Goal: Use online tool/utility: Use online tool/utility

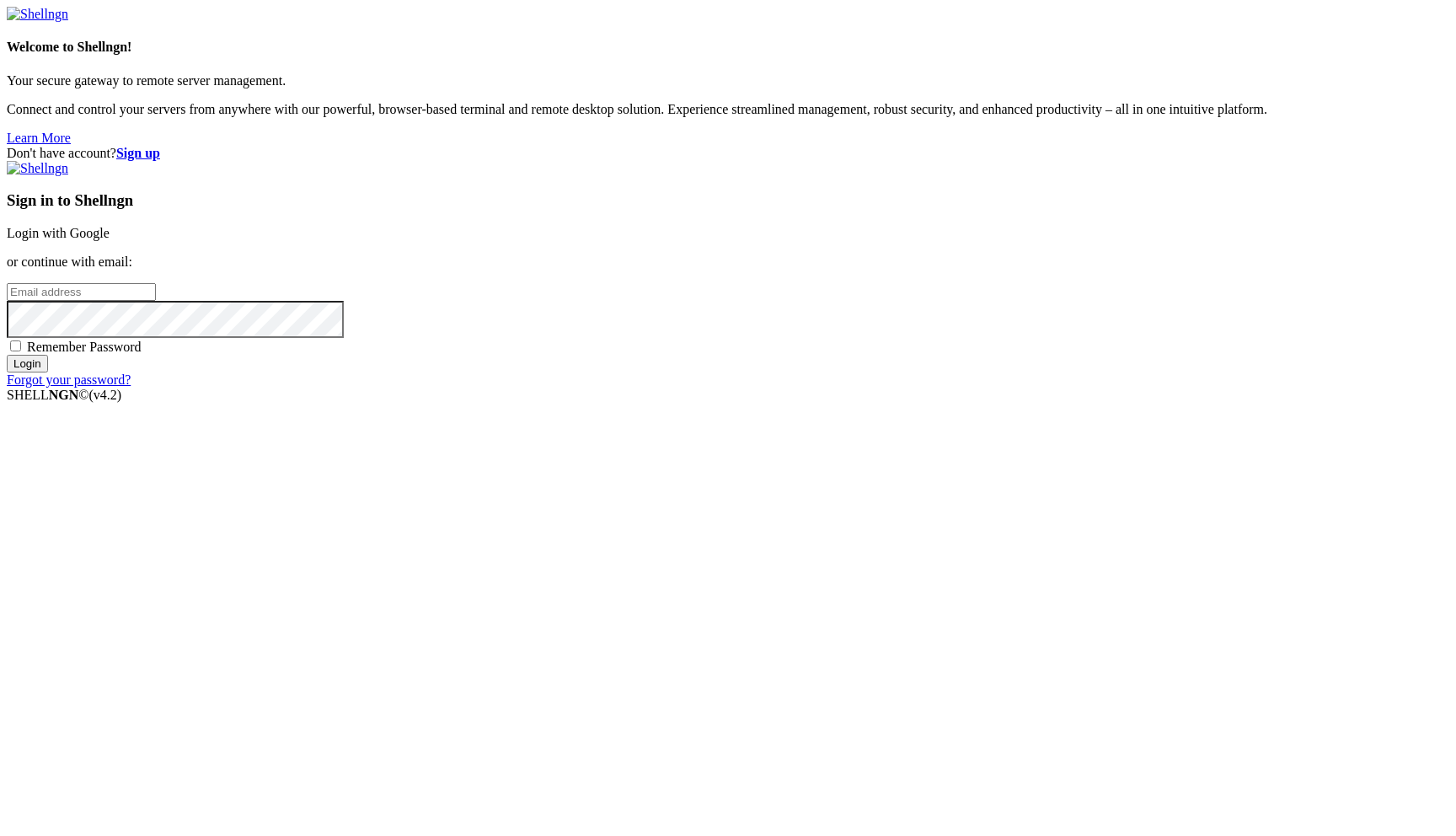
click at [110, 240] on link "Login with Google" at bounding box center [58, 233] width 103 height 15
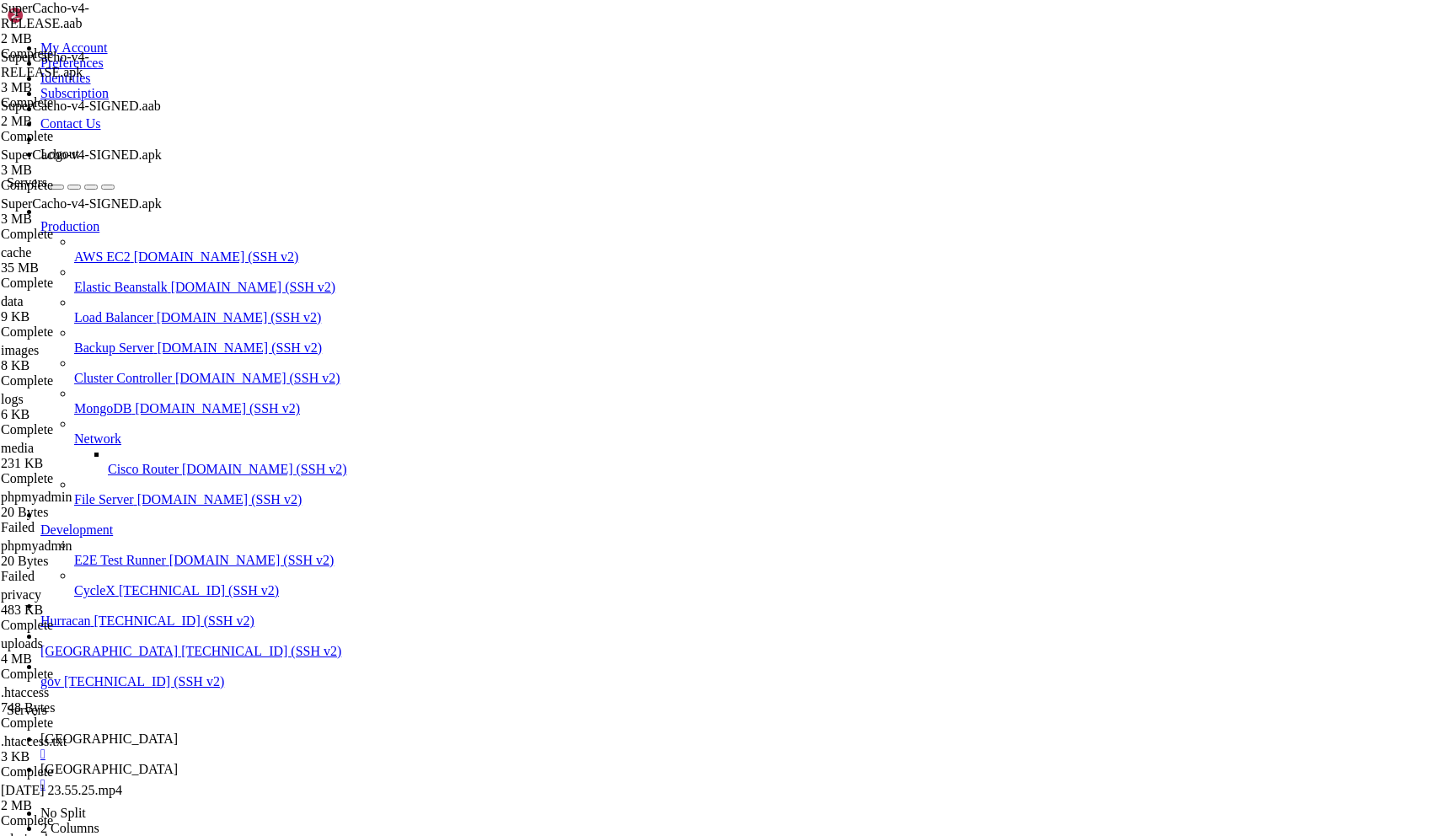
click at [178, 762] on span "[GEOGRAPHIC_DATA]" at bounding box center [109, 769] width 137 height 15
click at [178, 732] on span "[GEOGRAPHIC_DATA]" at bounding box center [109, 739] width 137 height 15
